Goal: Information Seeking & Learning: Learn about a topic

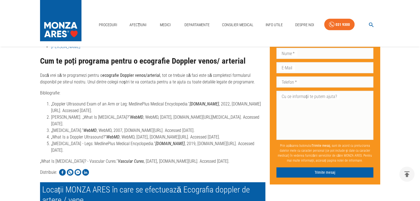
scroll to position [1490, 0]
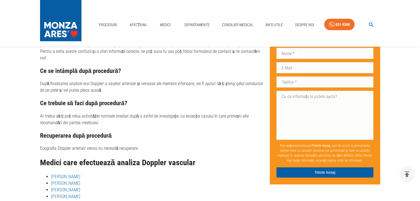
click at [81, 187] on li "Dr. Lila Martin" at bounding box center [158, 190] width 214 height 7
click at [79, 181] on link "[PERSON_NAME]" at bounding box center [65, 183] width 29 height 5
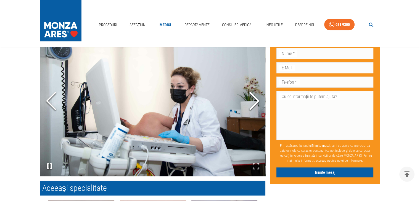
scroll to position [368, 0]
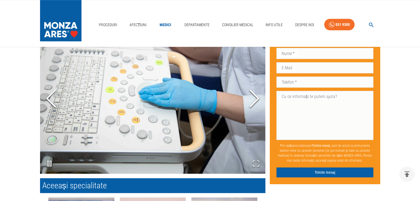
click at [251, 95] on icon "Next Slide" at bounding box center [254, 98] width 17 height 33
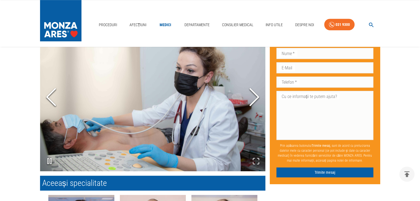
click at [251, 95] on icon "Next Slide" at bounding box center [254, 97] width 17 height 33
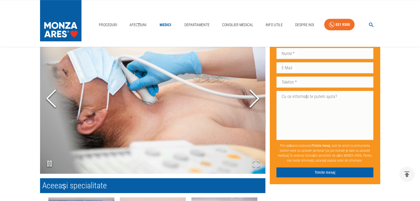
click at [251, 95] on icon "Next Slide" at bounding box center [254, 98] width 17 height 33
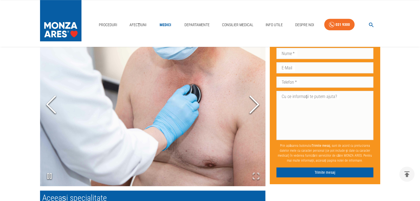
click at [251, 97] on polyline "Next Slide" at bounding box center [254, 105] width 8 height 17
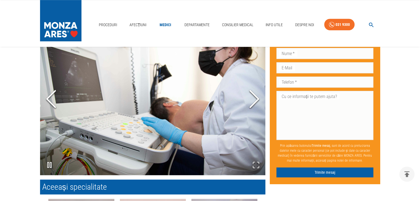
click at [251, 95] on icon "Next Slide" at bounding box center [254, 99] width 17 height 33
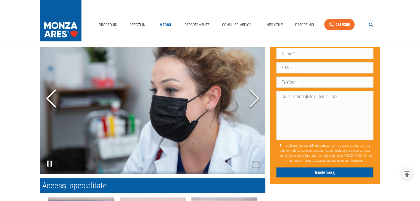
click at [251, 95] on icon "Next Slide" at bounding box center [254, 98] width 17 height 33
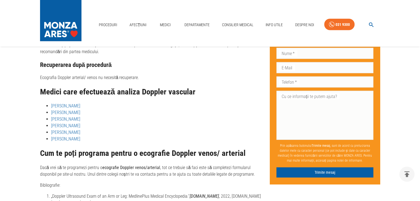
scroll to position [1458, 0]
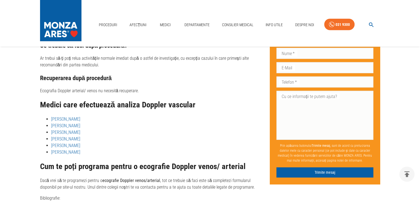
click at [76, 143] on link "Dr. Izabella Mihalcea" at bounding box center [65, 145] width 29 height 5
